Goal: Information Seeking & Learning: Learn about a topic

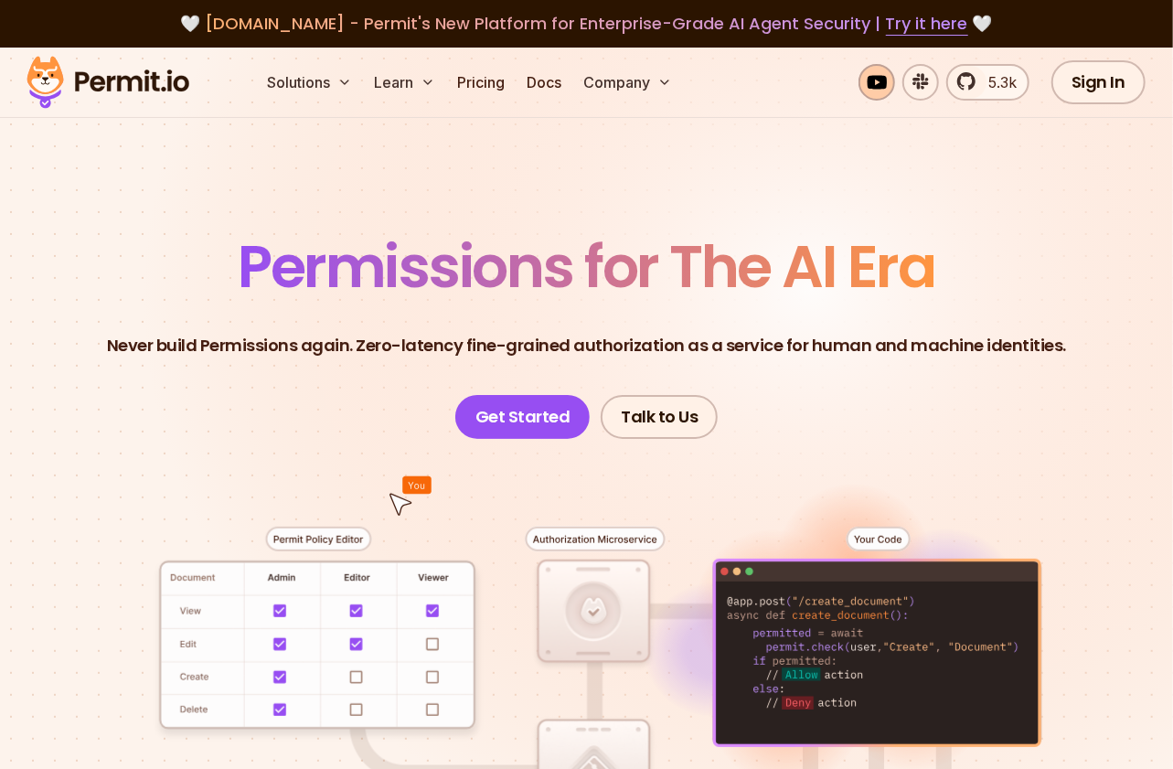
click at [885, 75] on link at bounding box center [876, 82] width 37 height 37
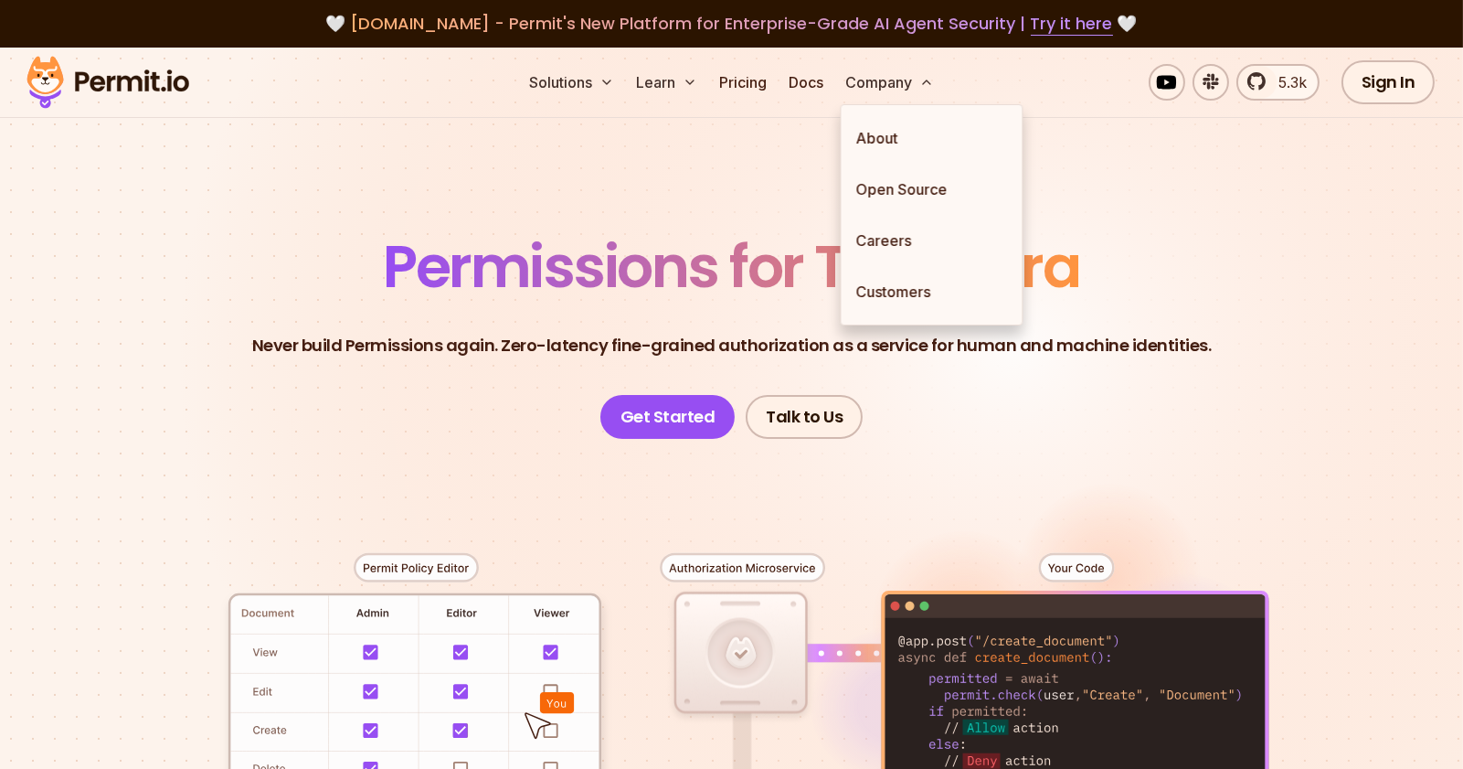
click at [1172, 289] on header "Permissions for The AI Era Never build Permissions again. Zero-latency fine-gra…" at bounding box center [732, 338] width 1280 height 201
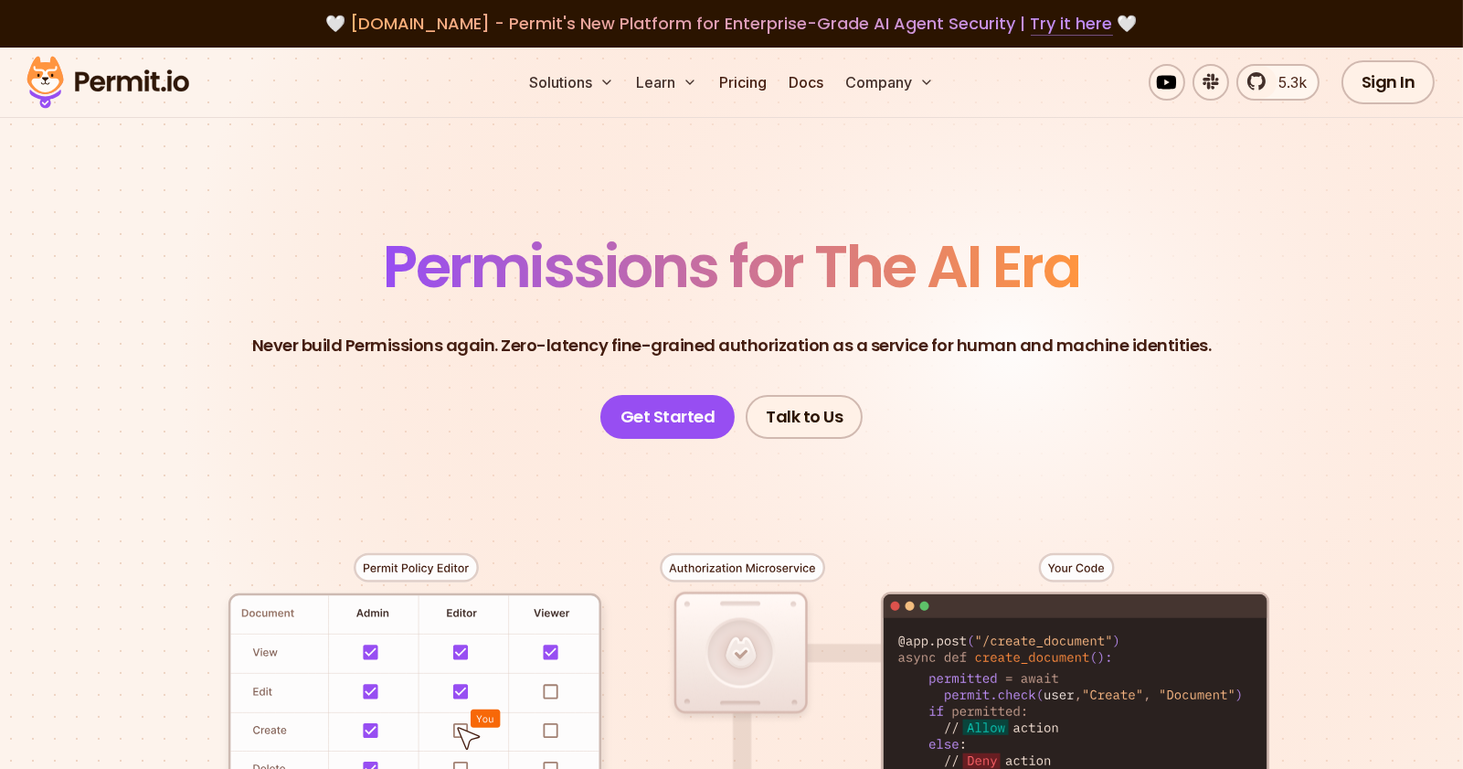
click at [1066, 27] on link "Try it here" at bounding box center [1072, 24] width 82 height 24
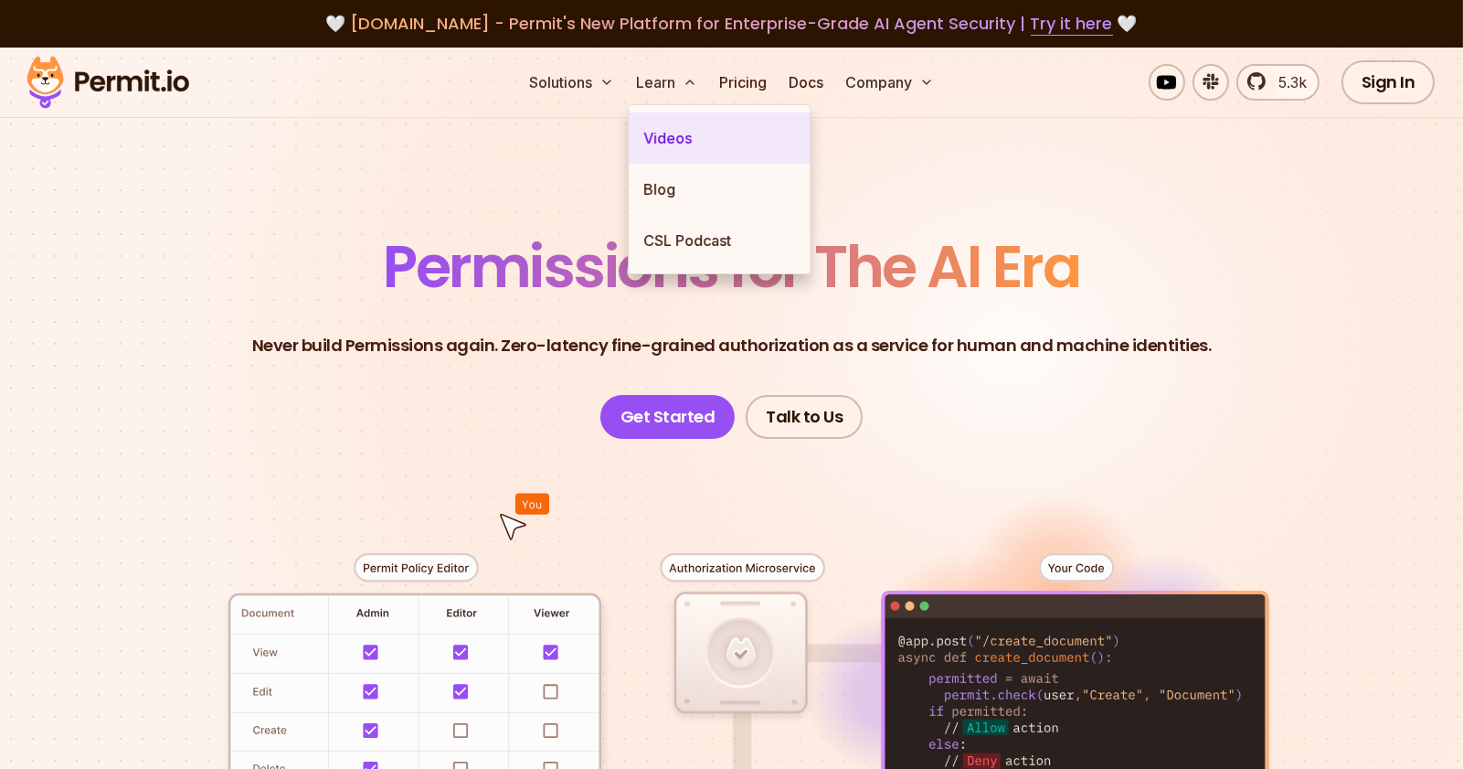
click at [665, 149] on link "Videos" at bounding box center [719, 137] width 181 height 51
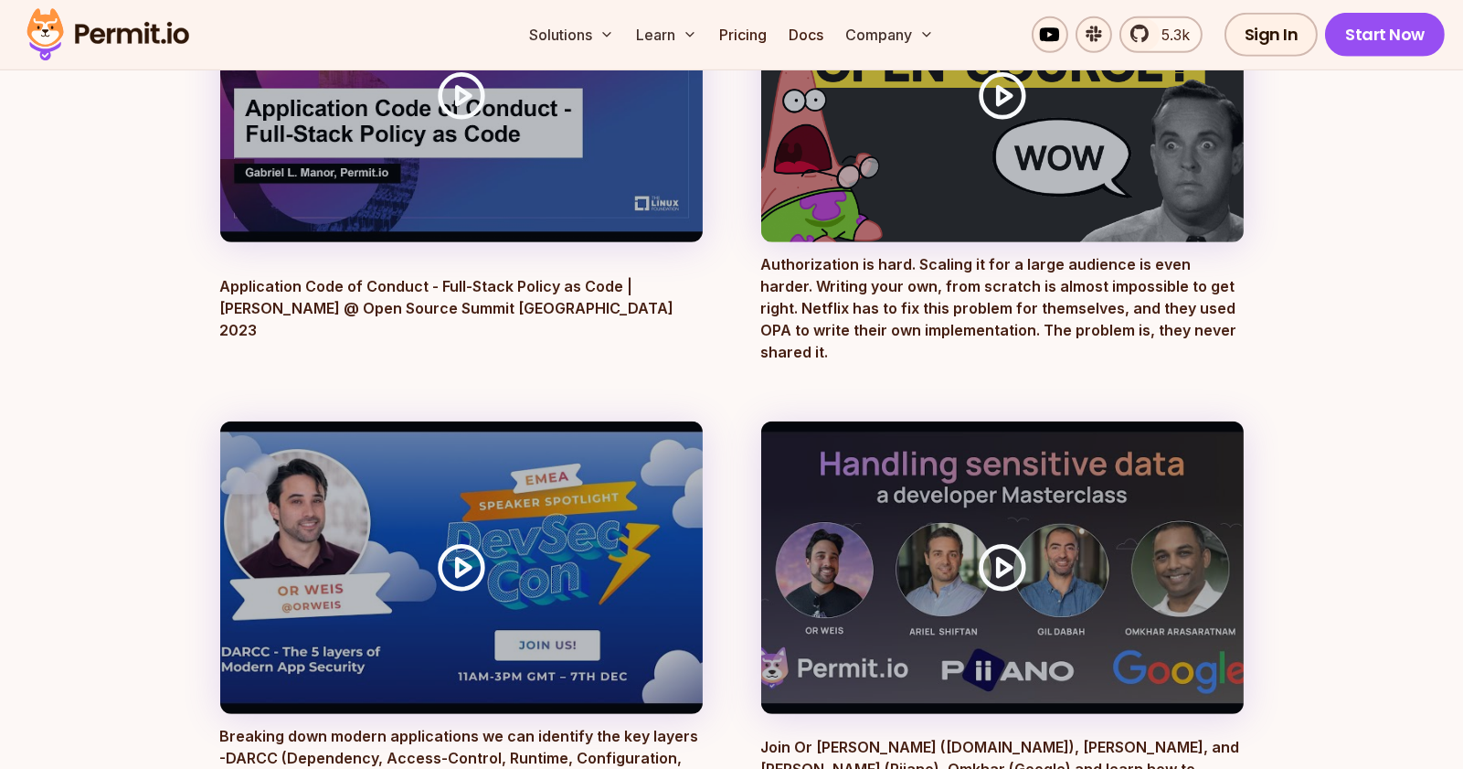
scroll to position [2680, 0]
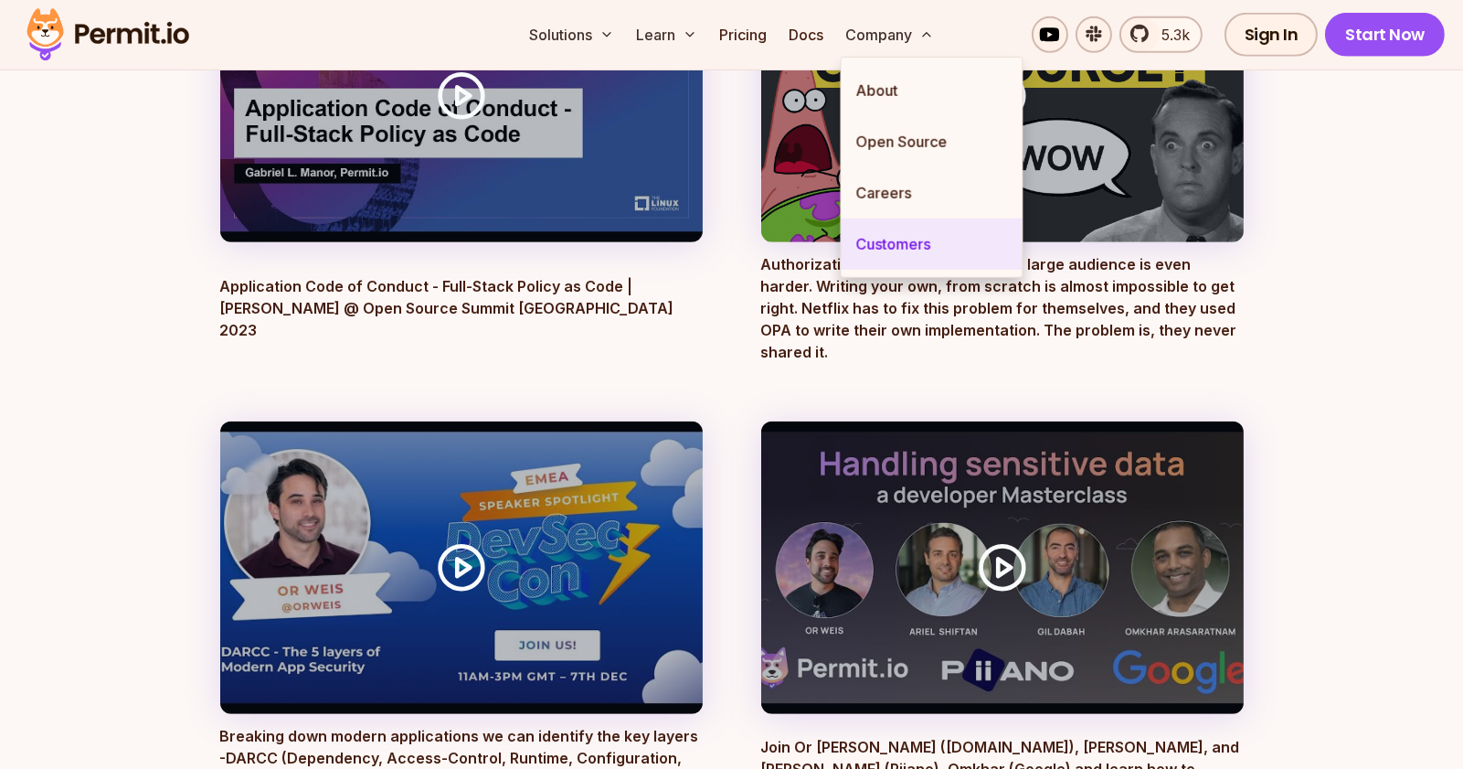
click at [907, 237] on link "Customers" at bounding box center [931, 243] width 181 height 51
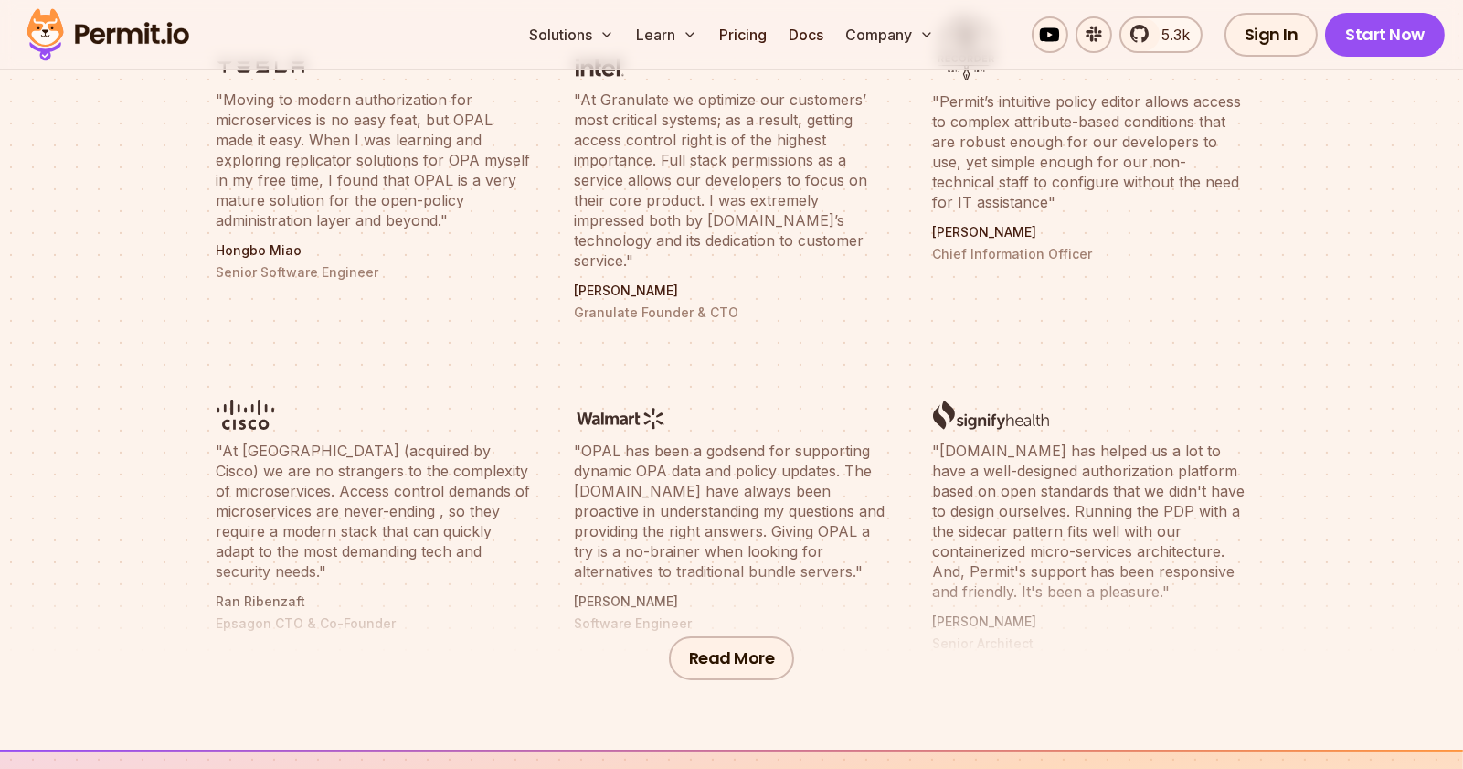
scroll to position [780, 0]
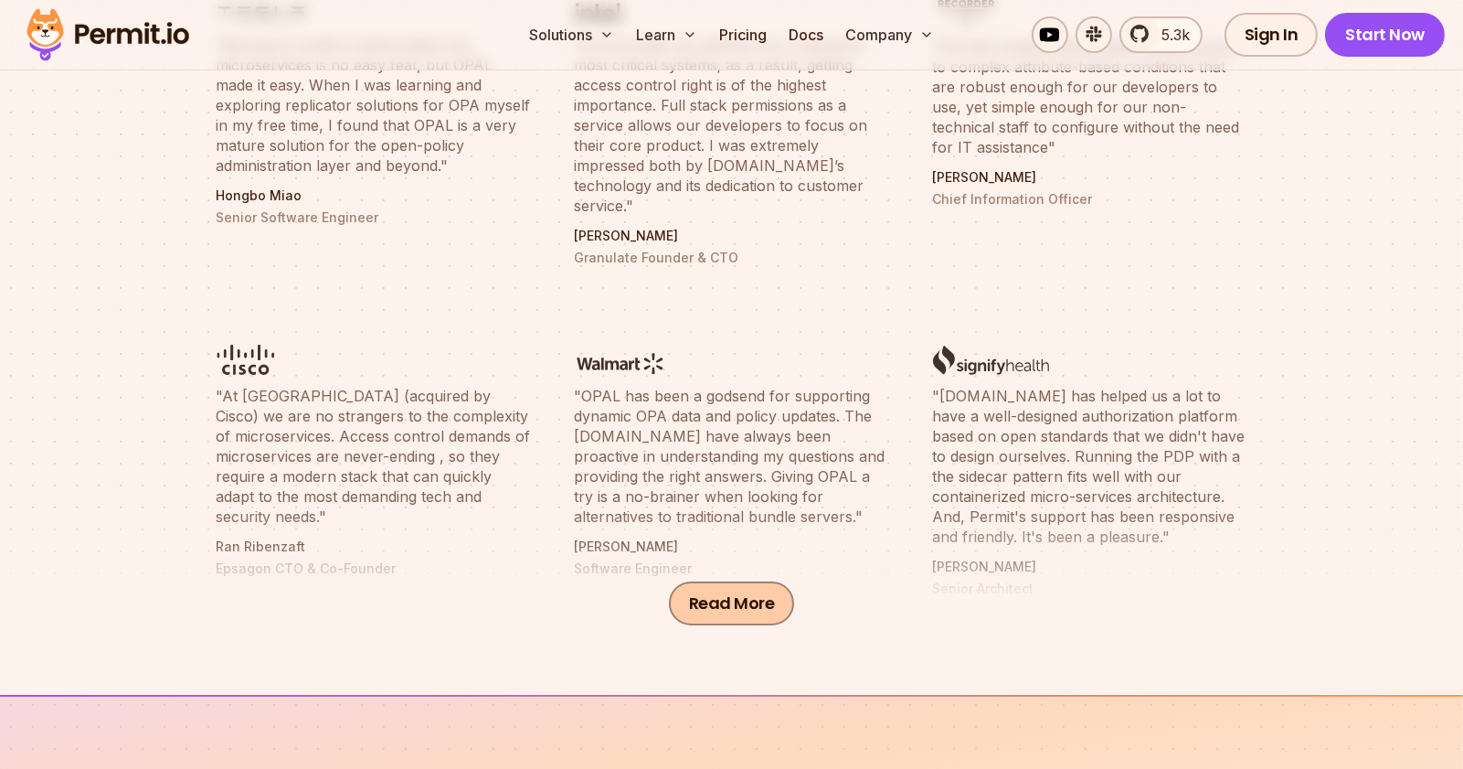
click at [717, 600] on button "Read More" at bounding box center [732, 603] width 126 height 44
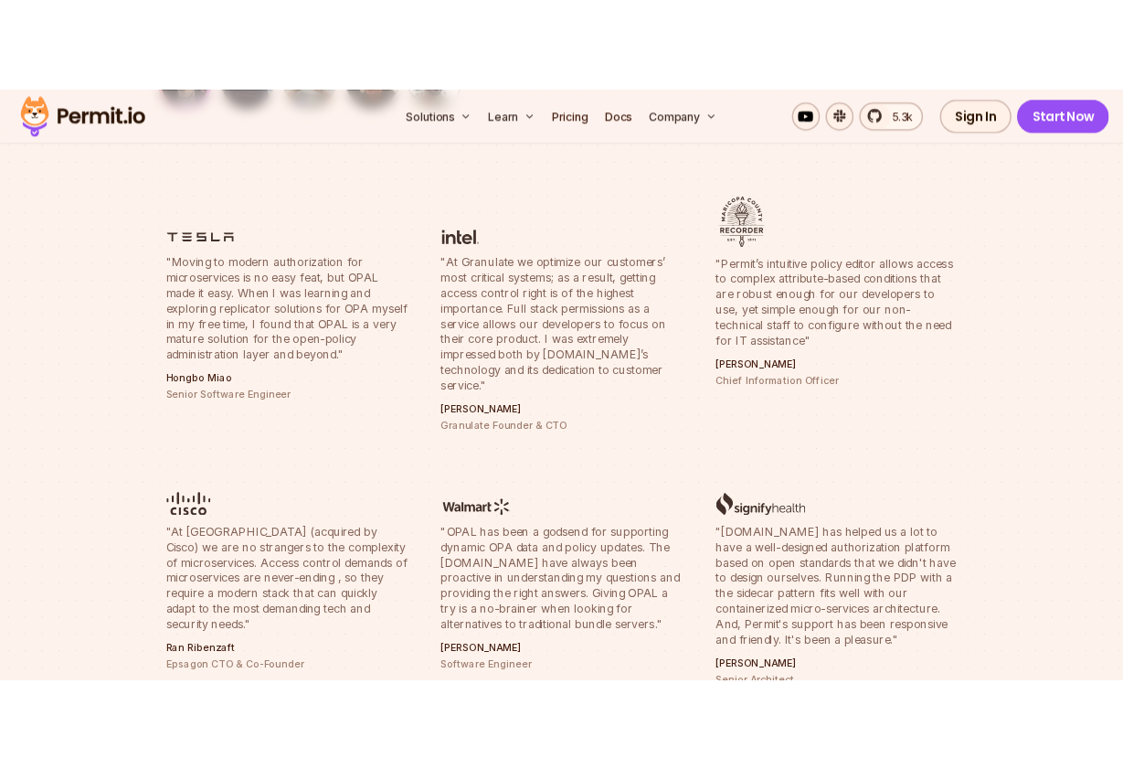
scroll to position [0, 0]
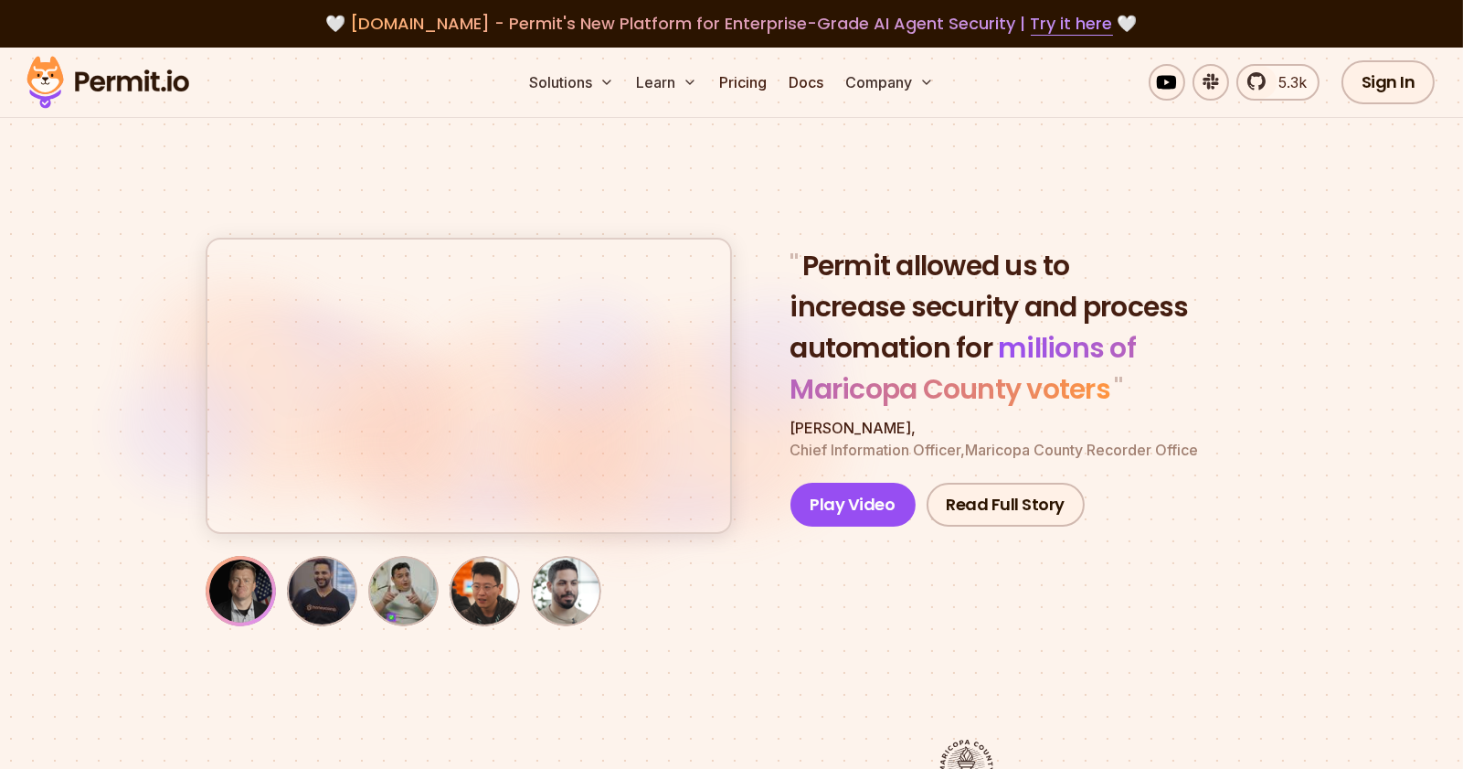
drag, startPoint x: 140, startPoint y: 85, endPoint x: 186, endPoint y: 88, distance: 46.7
click at [140, 85] on img at bounding box center [107, 82] width 179 height 62
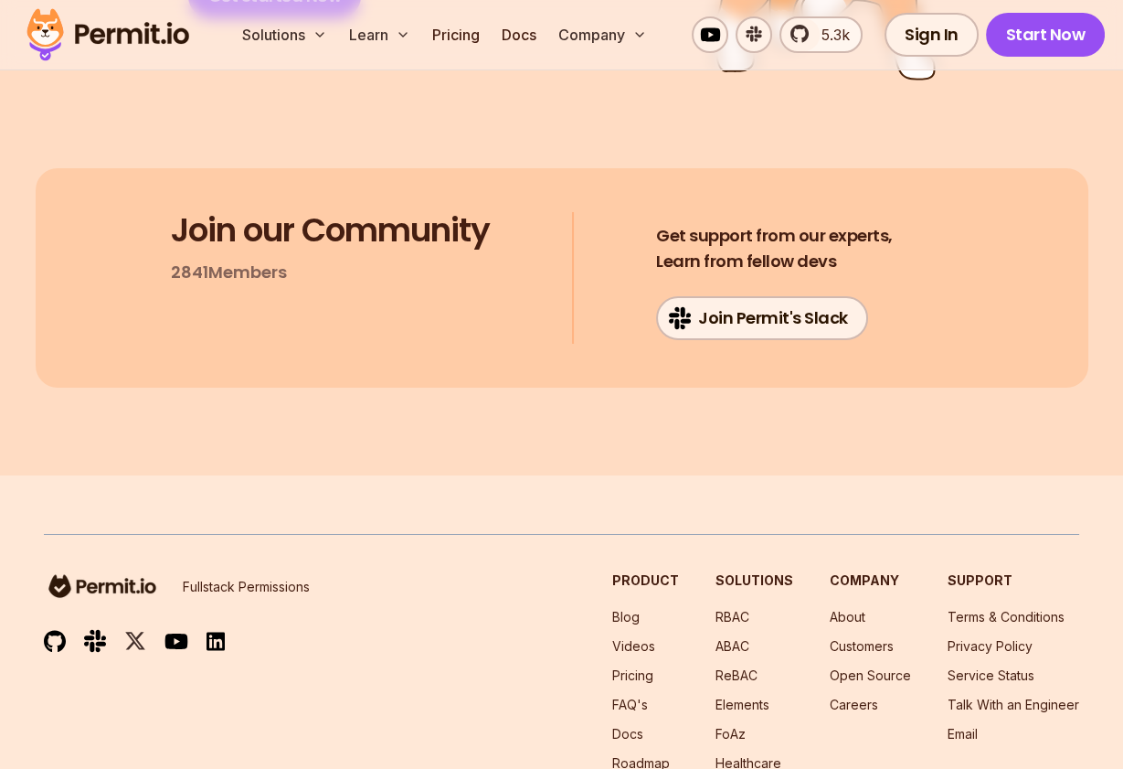
scroll to position [9747, 0]
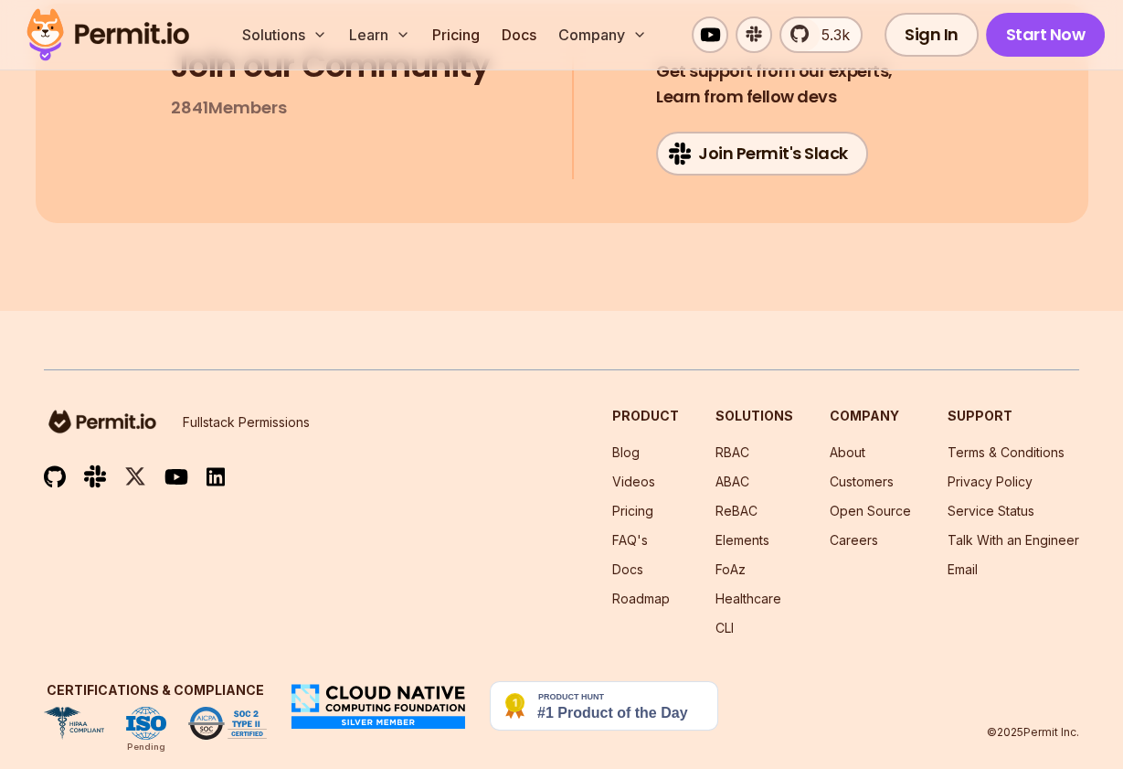
click at [61, 465] on img at bounding box center [55, 476] width 22 height 23
click at [101, 463] on img at bounding box center [95, 475] width 22 height 25
drag, startPoint x: 46, startPoint y: 40, endPoint x: 665, endPoint y: 7, distance: 619.7
click at [0, 0] on div "Solutions Learn Pricing Docs Company 5.3k Sign In Start Now" at bounding box center [561, 35] width 1123 height 70
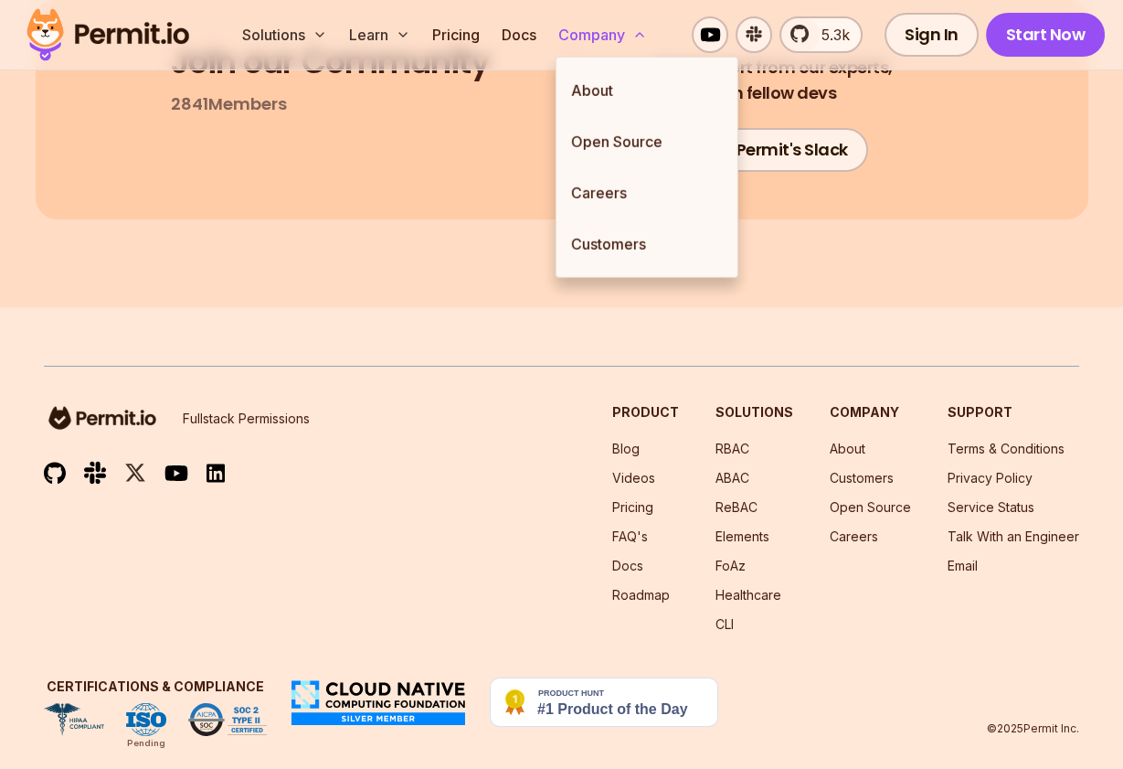
scroll to position [9751, 0]
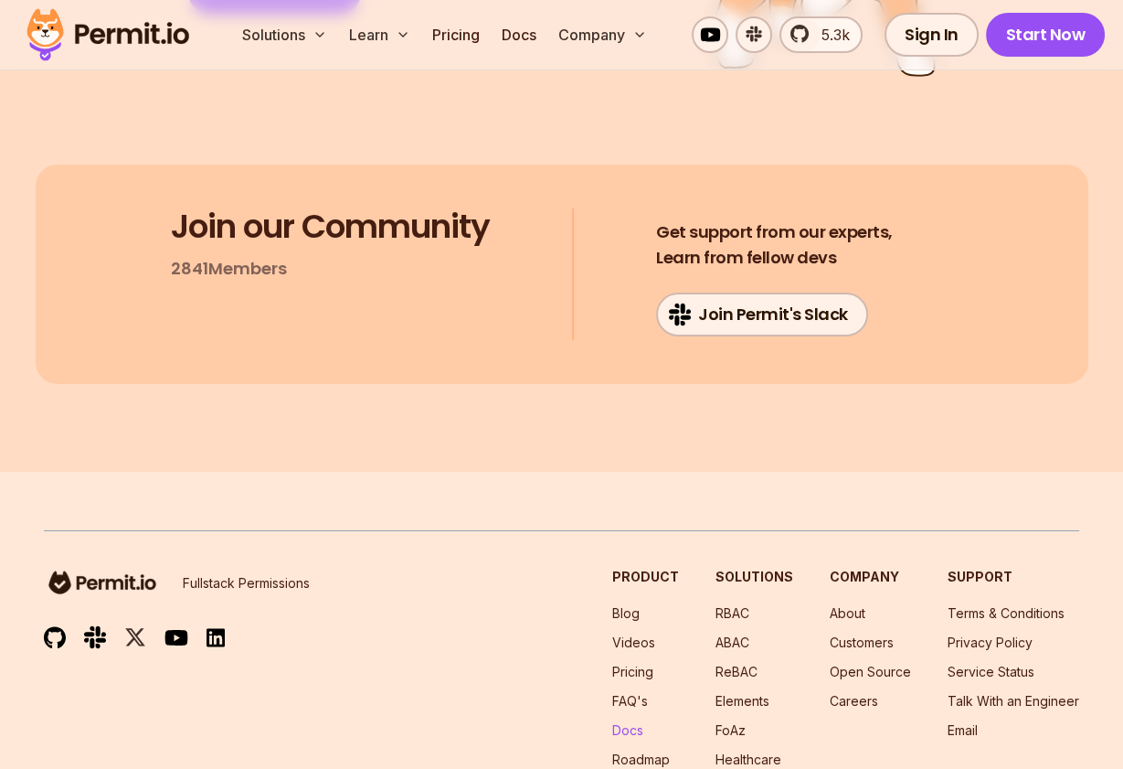
scroll to position [9751, 0]
